Goal: Information Seeking & Learning: Learn about a topic

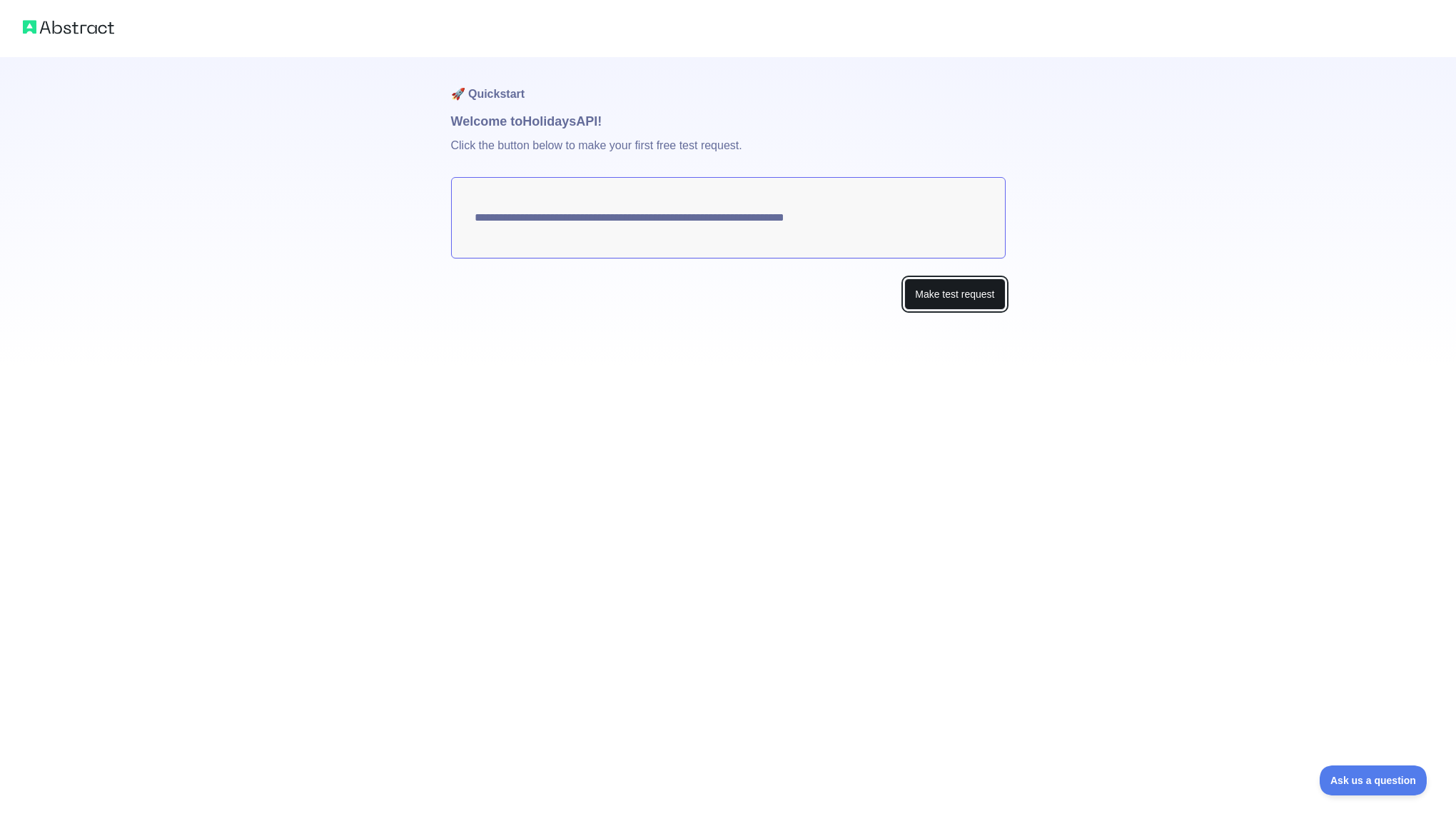
click at [937, 290] on button "Make test request" at bounding box center [954, 294] width 100 height 32
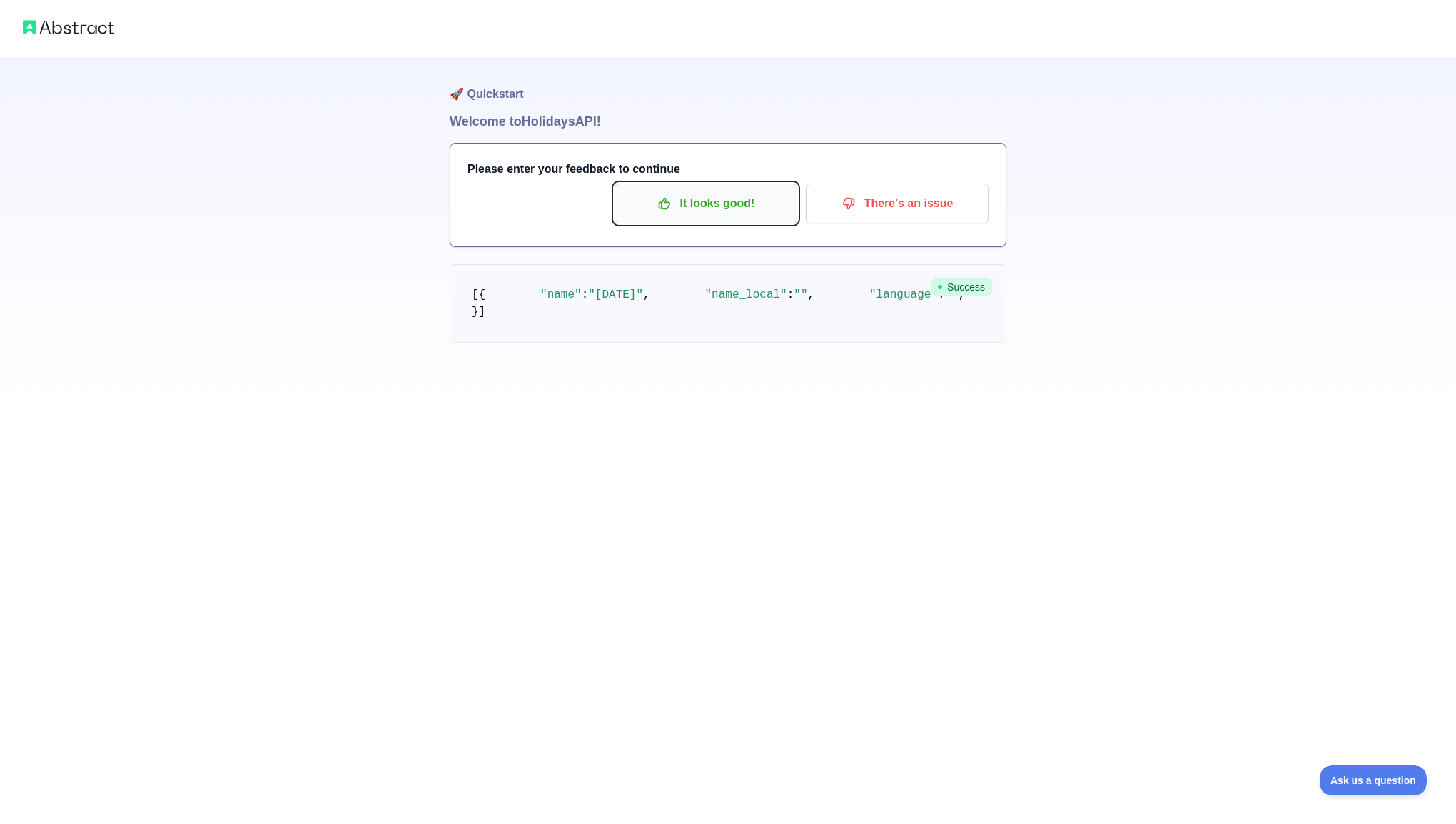
click at [670, 212] on p "It looks good!" at bounding box center [706, 204] width 162 height 25
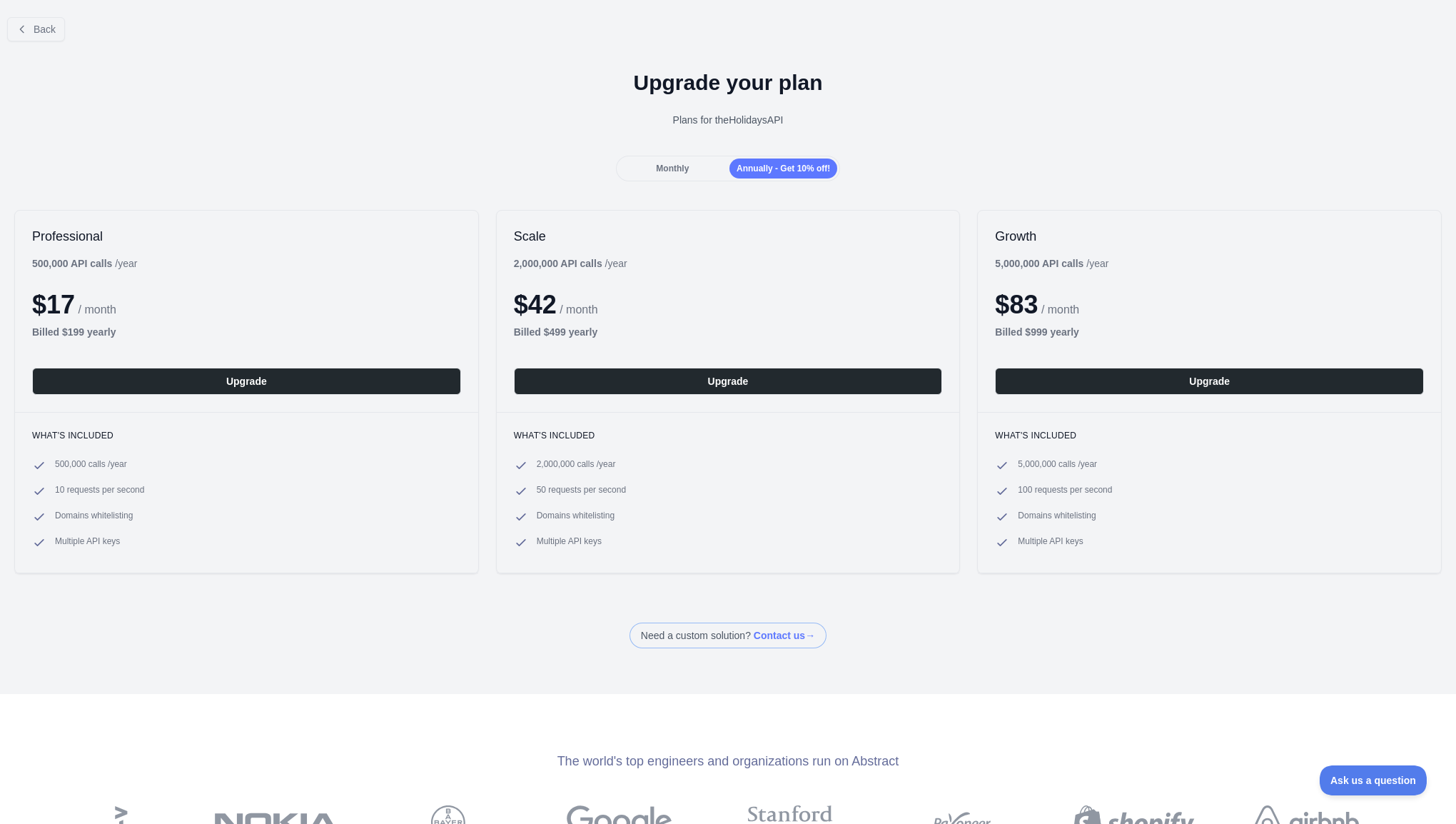
click at [689, 167] on div "Monthly" at bounding box center [673, 169] width 108 height 20
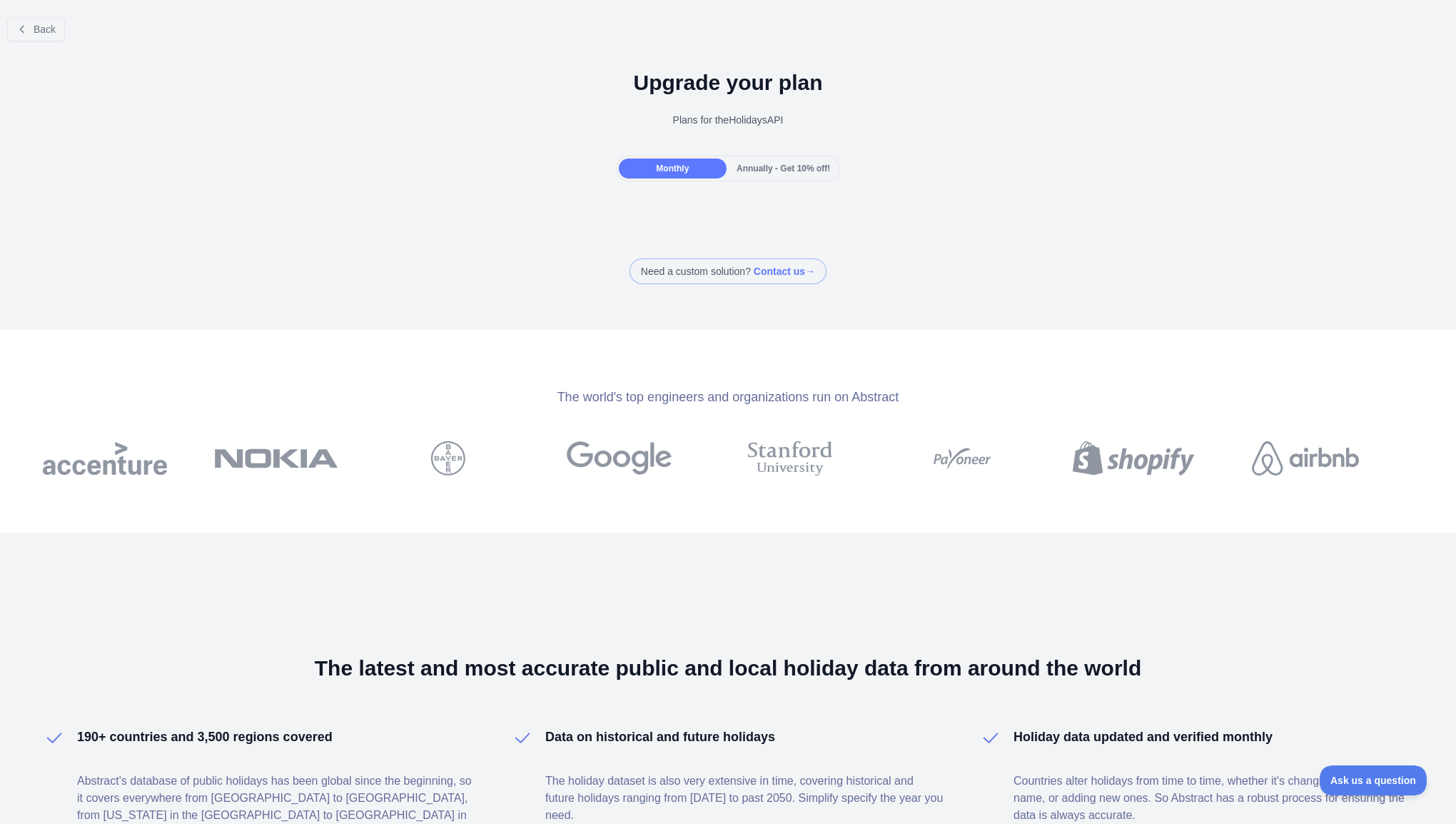
click at [791, 169] on span "Annually - Get 10% off!" at bounding box center [783, 168] width 93 height 10
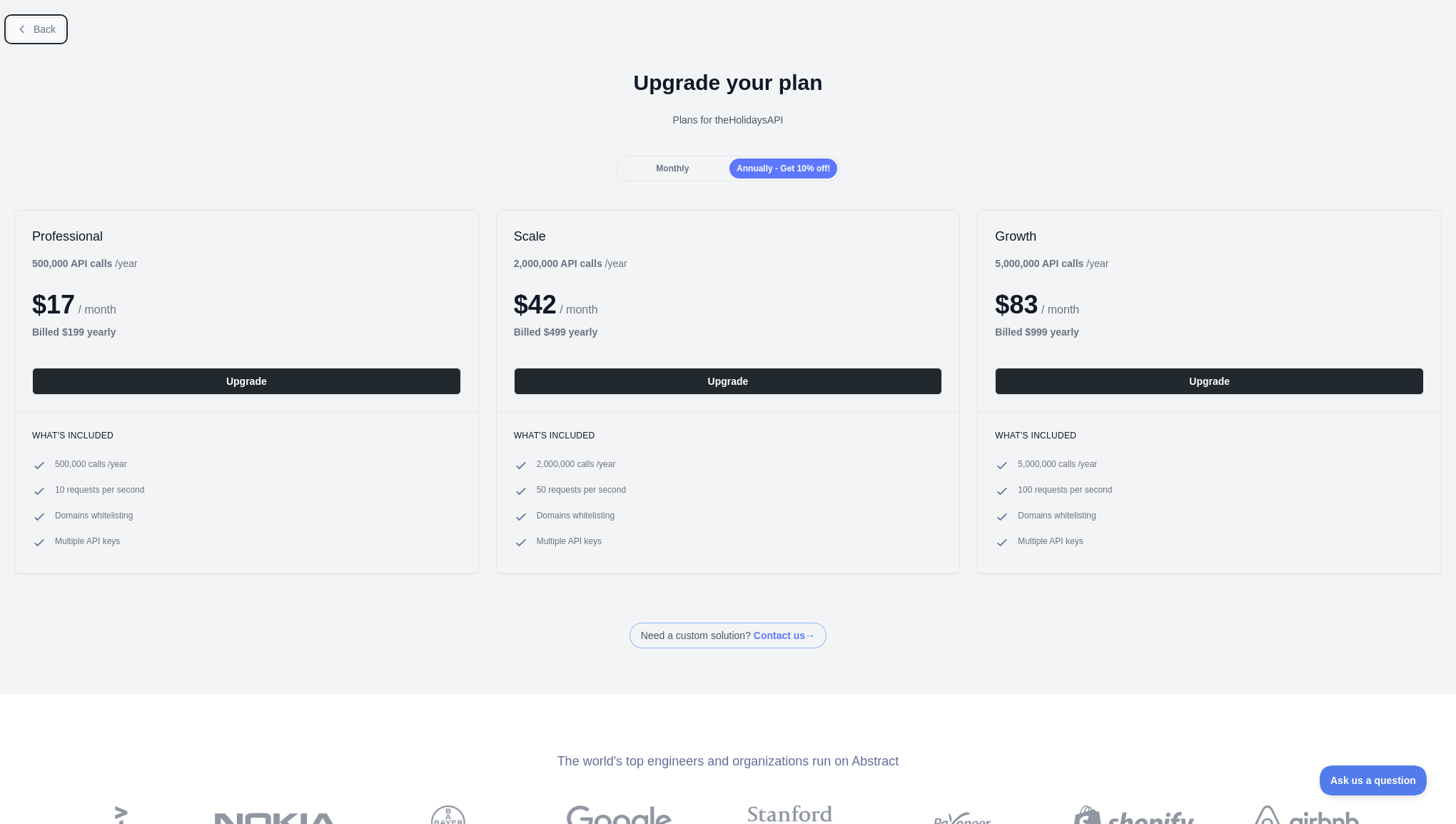
click at [39, 27] on span "Back" at bounding box center [44, 29] width 22 height 11
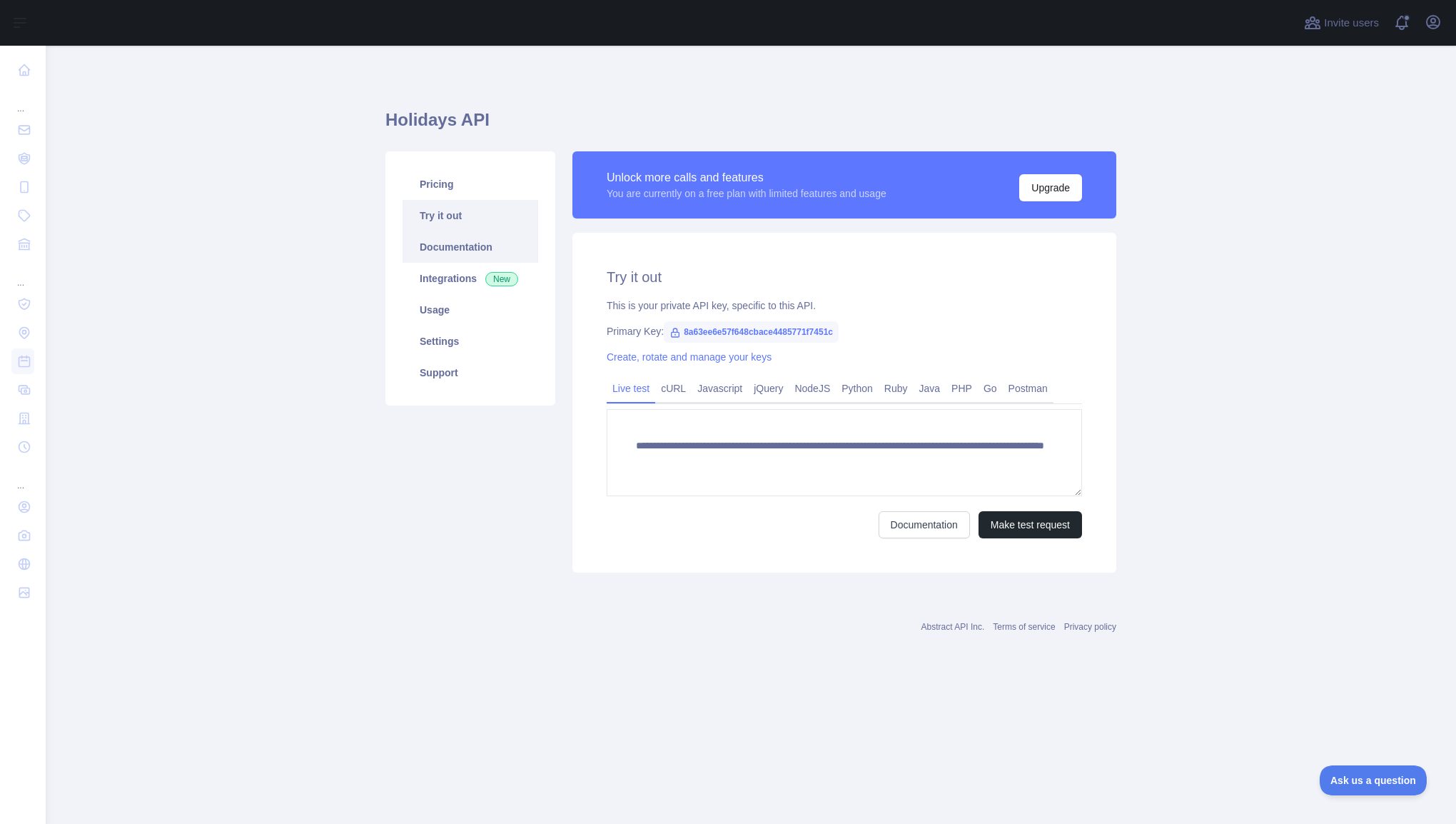
click at [466, 260] on link "Documentation" at bounding box center [470, 247] width 136 height 31
click at [703, 331] on span "8a63ee6e57f648cbace4485771f7451c" at bounding box center [751, 332] width 175 height 21
drag, startPoint x: 703, startPoint y: 331, endPoint x: 798, endPoint y: 330, distance: 95.0
click at [798, 330] on span "8a63ee6e57f648cbace4485771f7451c" at bounding box center [751, 332] width 175 height 21
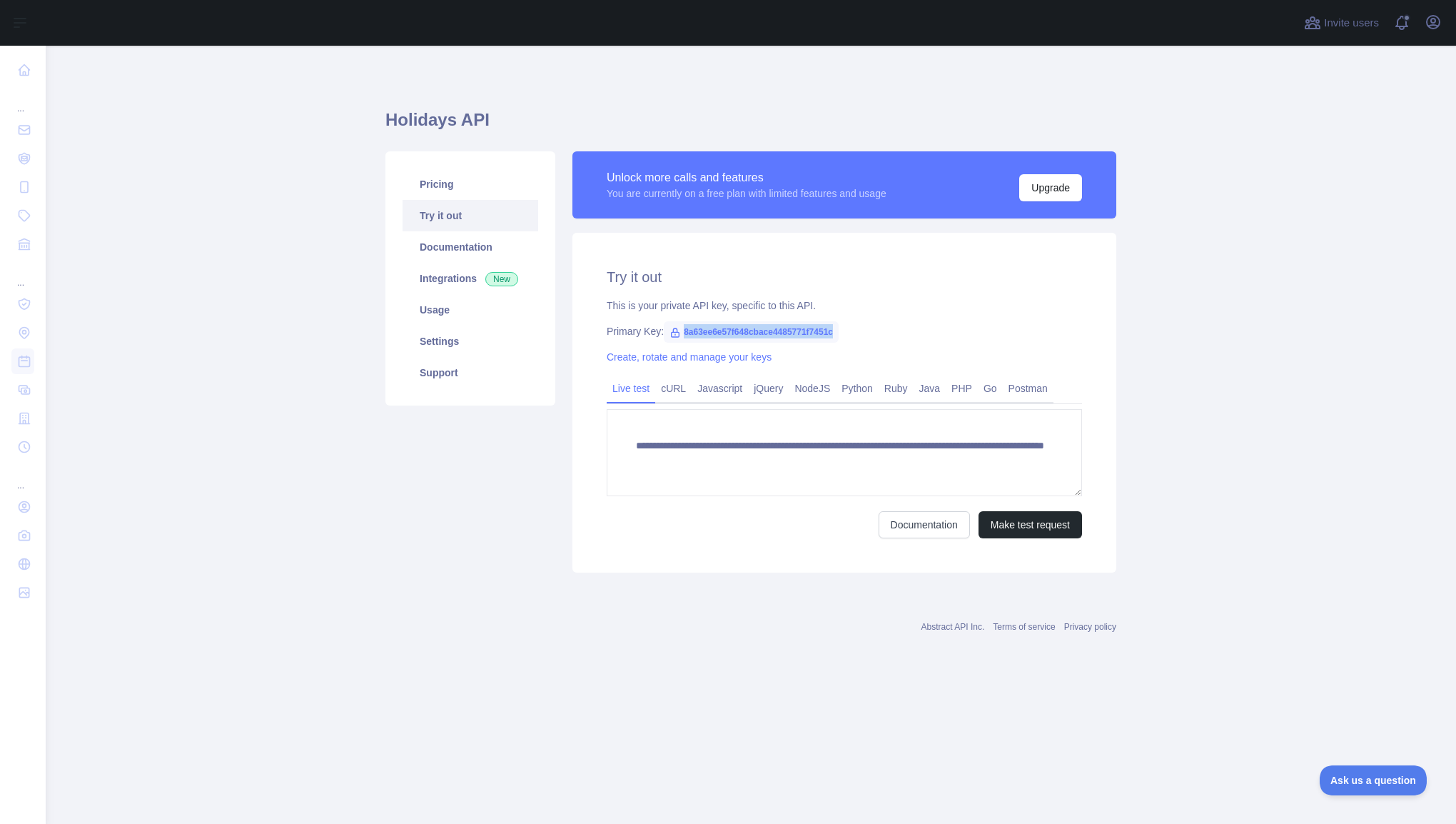
click at [770, 330] on span "8a63ee6e57f648cbace4485771f7451c" at bounding box center [751, 332] width 175 height 21
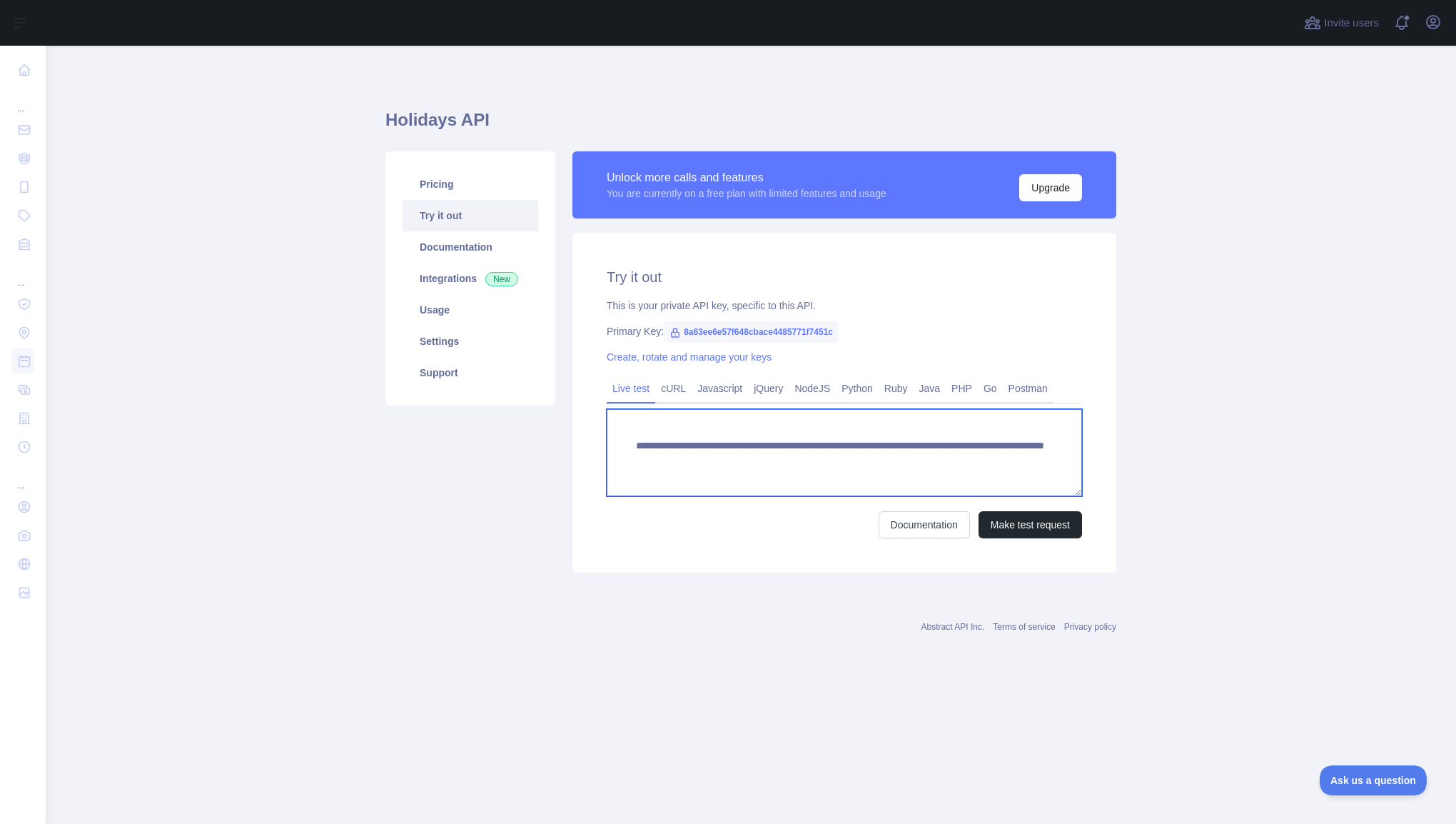
click at [861, 454] on textarea "**********" at bounding box center [844, 453] width 475 height 87
click at [897, 458] on textarea "**********" at bounding box center [844, 453] width 475 height 87
type textarea "**********"
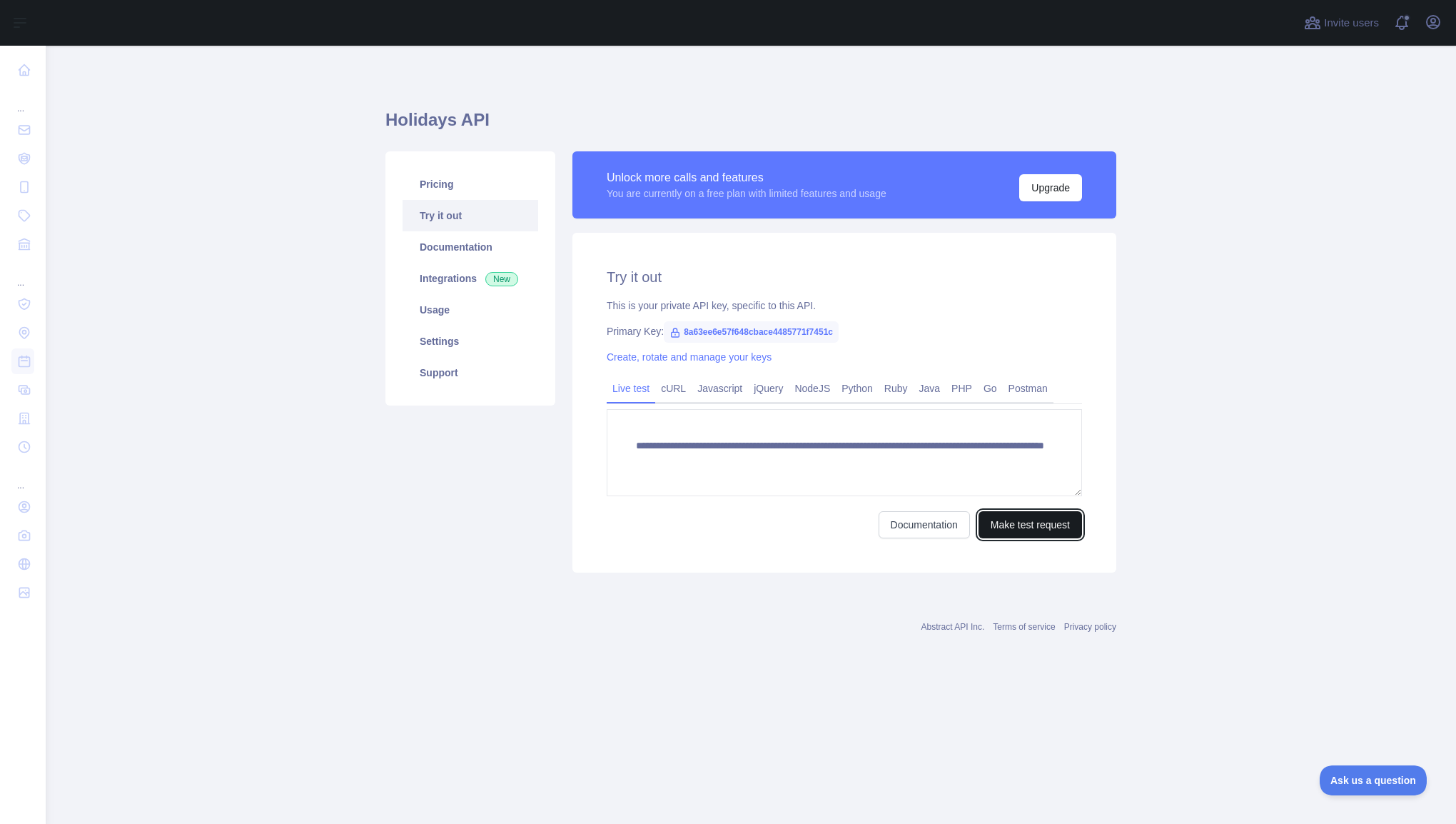
click at [999, 523] on button "Make test request" at bounding box center [1030, 524] width 103 height 27
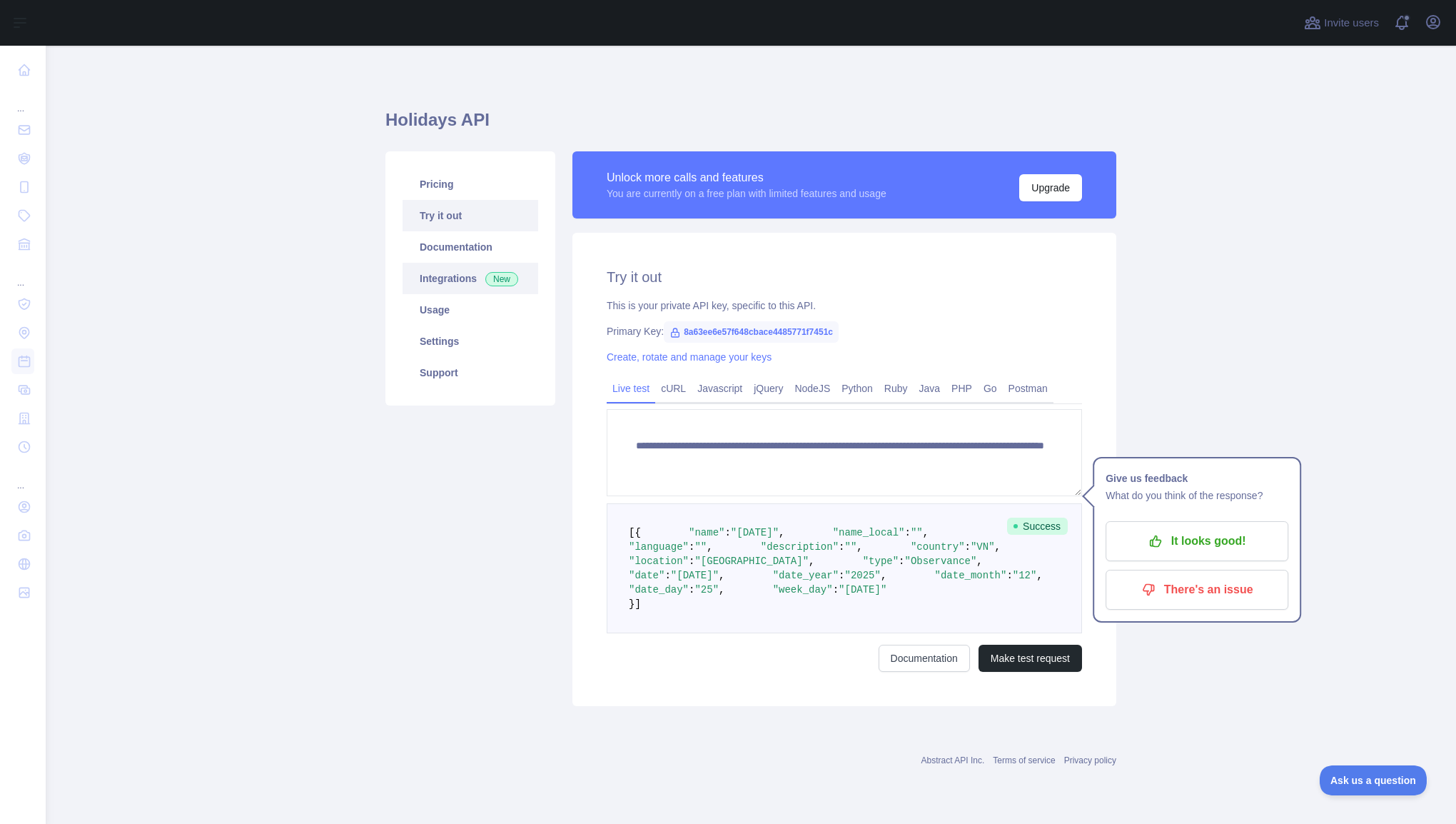
click at [455, 273] on link "Integrations New" at bounding box center [470, 278] width 136 height 31
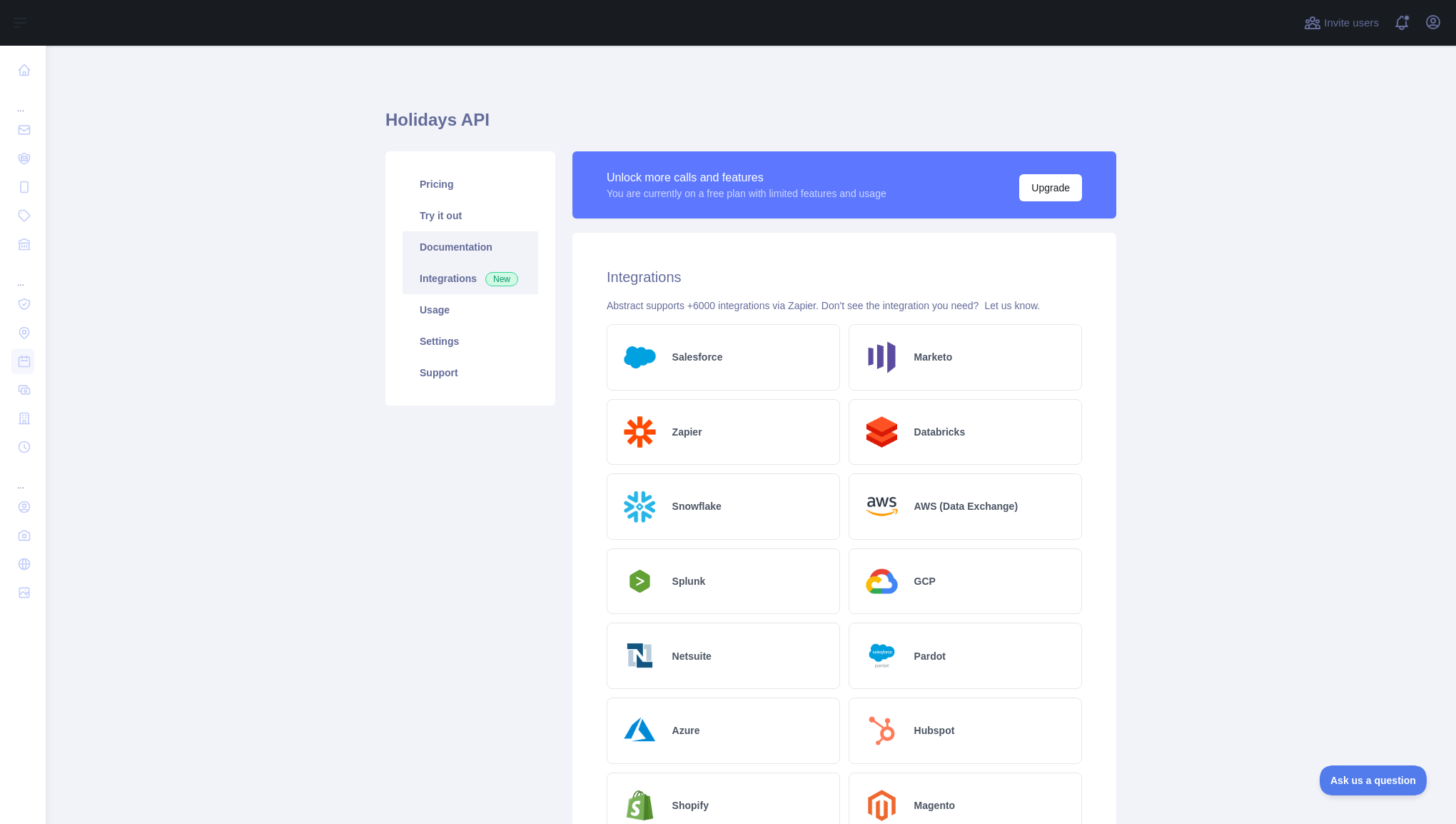
click at [408, 241] on link "Documentation" at bounding box center [470, 247] width 136 height 31
